Goal: Task Accomplishment & Management: Use online tool/utility

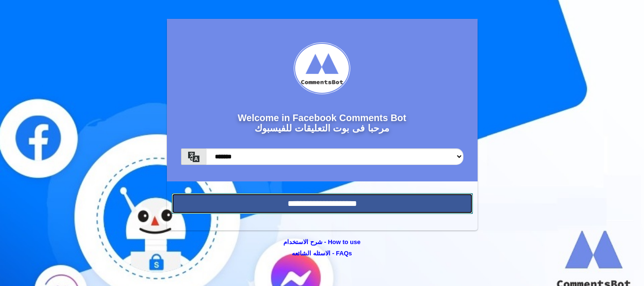
click at [227, 201] on input "**********" at bounding box center [322, 203] width 301 height 21
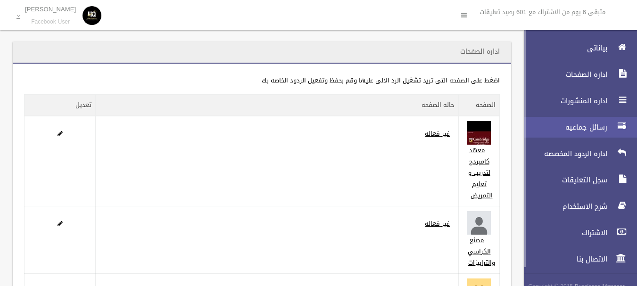
click at [572, 133] on link "رسائل جماعيه" at bounding box center [576, 127] width 121 height 21
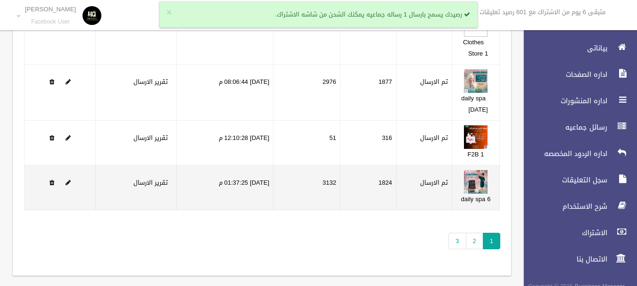
scroll to position [224, 0]
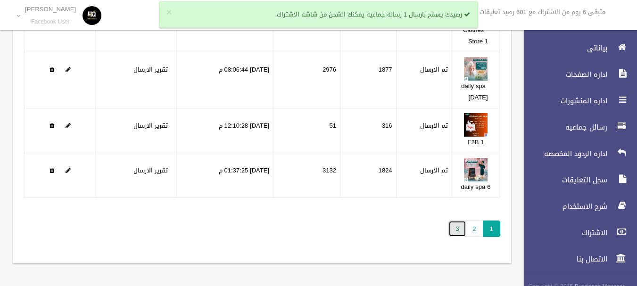
click at [456, 226] on link "3" at bounding box center [457, 229] width 17 height 17
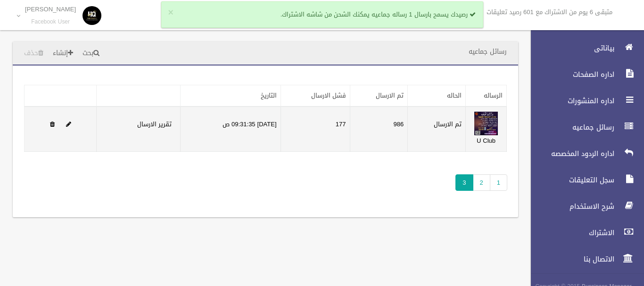
click at [401, 120] on td "986" at bounding box center [379, 129] width 58 height 45
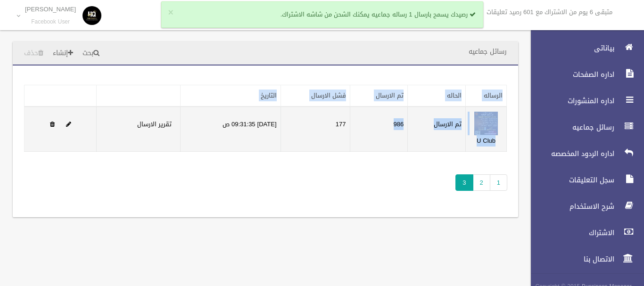
drag, startPoint x: 418, startPoint y: 82, endPoint x: 379, endPoint y: 121, distance: 55.0
click at [379, 121] on div "تطبيق مسح البيانات الرساله الحاله تم الارسال فشل الارسال التاريخ" at bounding box center [266, 142] width 506 height 152
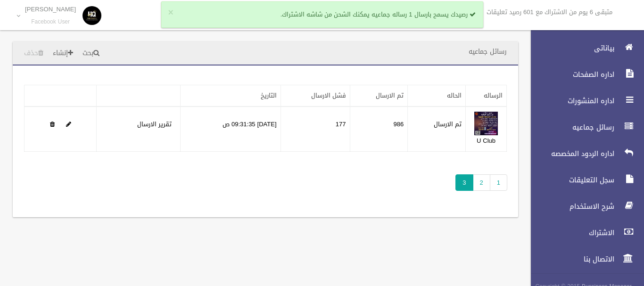
click at [326, 216] on div "تطبيق مسح البيانات الرساله الحاله تم الارسال فشل الارسال التاريخ" at bounding box center [266, 142] width 506 height 152
